Goal: Task Accomplishment & Management: Manage account settings

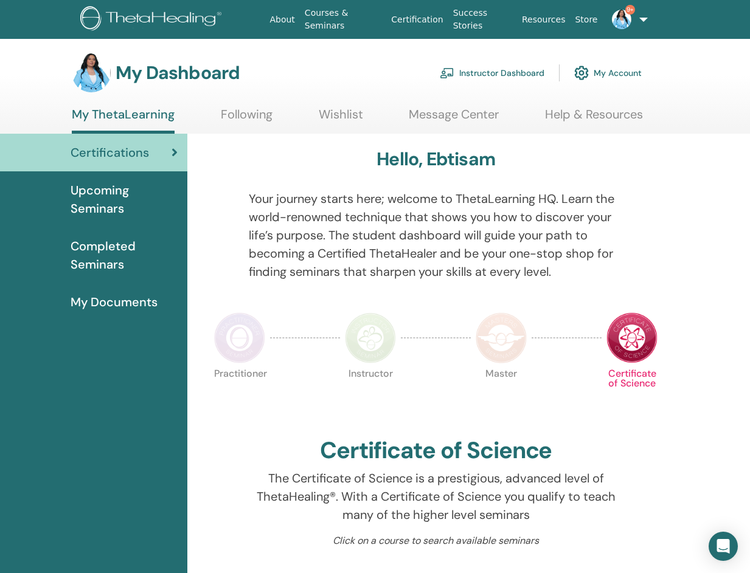
click at [526, 72] on link "Instructor Dashboard" at bounding box center [492, 73] width 105 height 27
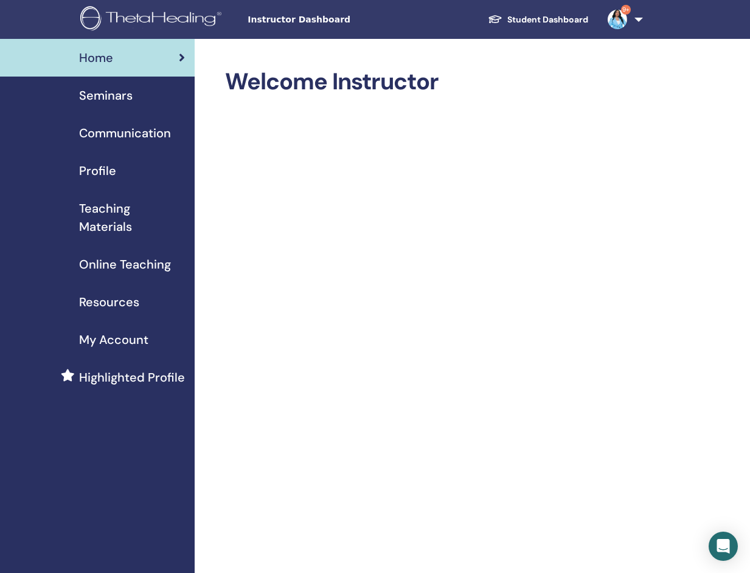
click at [105, 94] on span "Seminars" at bounding box center [106, 95] width 54 height 18
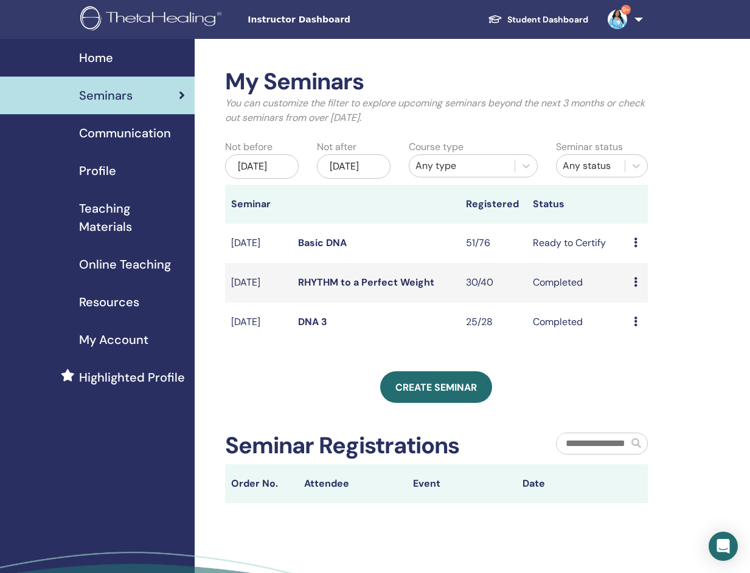
click at [634, 247] on icon at bounding box center [636, 243] width 4 height 10
click at [634, 285] on link "Edit" at bounding box center [630, 285] width 18 height 13
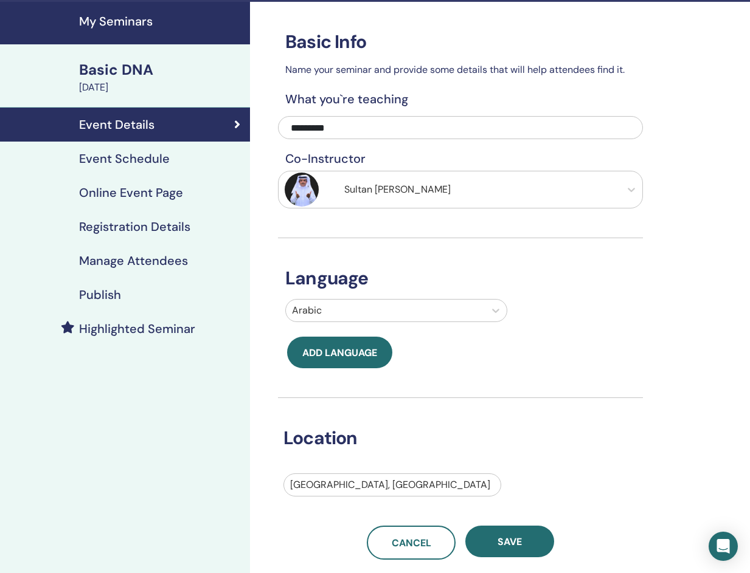
scroll to position [33, 0]
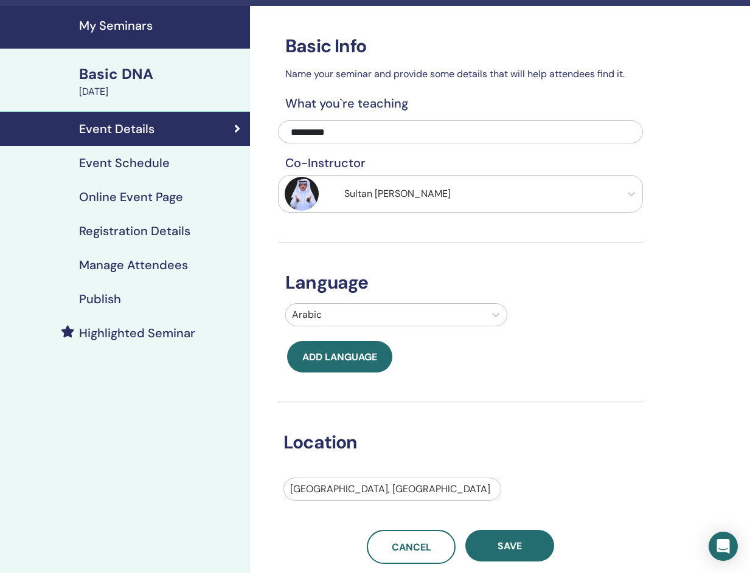
click at [158, 238] on h4 "Registration Details" at bounding box center [134, 231] width 111 height 15
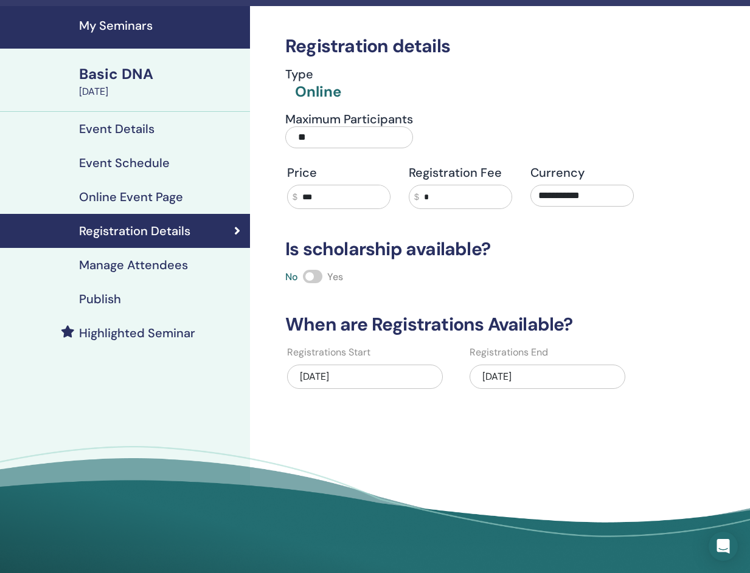
click at [170, 265] on h4 "Manage Attendees" at bounding box center [133, 265] width 109 height 15
